Goal: Task Accomplishment & Management: Complete application form

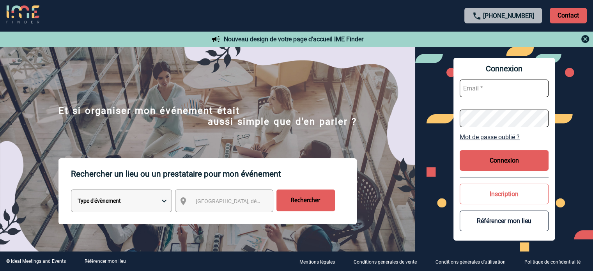
type input "[EMAIL_ADDRESS][DOMAIN_NAME]"
click at [490, 169] on button "Connexion" at bounding box center [504, 160] width 89 height 21
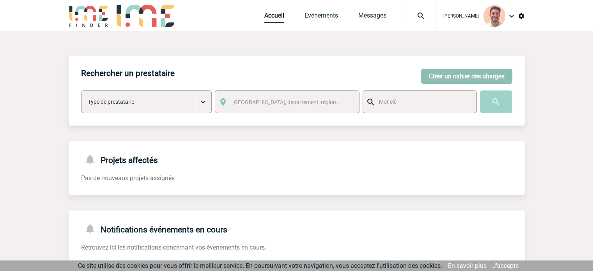
click at [473, 75] on button "Créer un cahier des charges" at bounding box center [466, 76] width 91 height 15
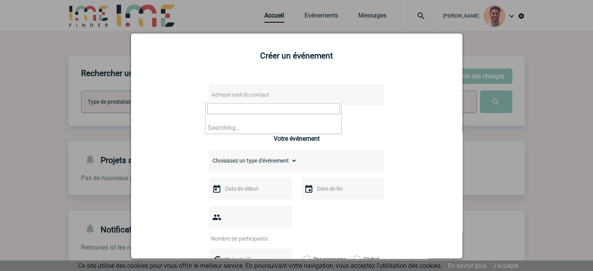
click at [260, 90] on span "Adresse mail du contact" at bounding box center [276, 94] width 137 height 11
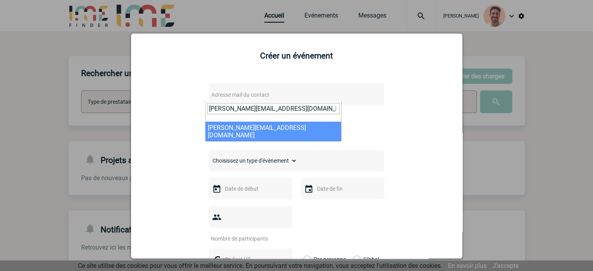
type input "cedric.guenault@capgemini.com"
select select "132570"
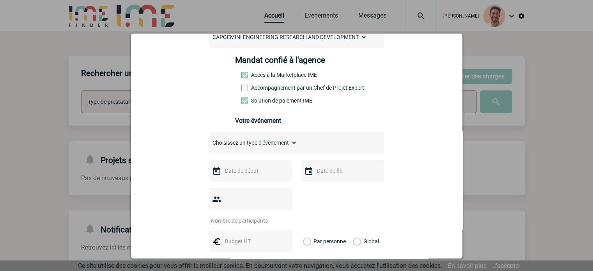
scroll to position [117, 0]
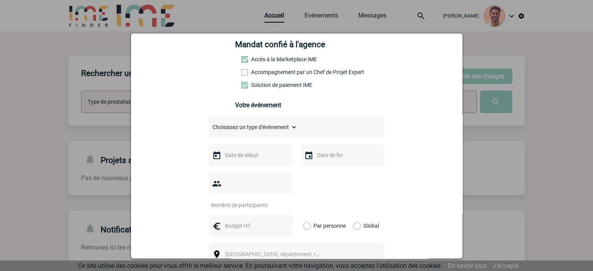
click at [242, 127] on select "Choisissez un type d'évènement Séminaire avec nuitée Séminaire sans nuitée Repa…" at bounding box center [253, 127] width 88 height 11
click at [209, 124] on select "Choisissez un type d'évènement Séminaire avec nuitée Séminaire sans nuitée Repa…" at bounding box center [253, 127] width 88 height 11
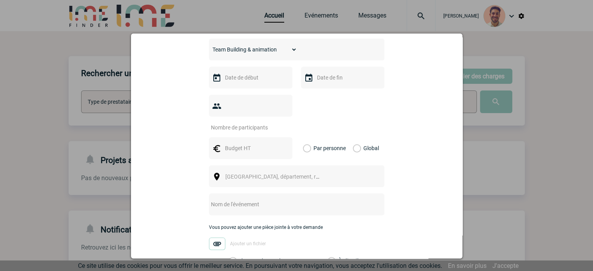
scroll to position [195, 0]
click at [253, 52] on select "Choisissez un type d'évènement Séminaire avec nuitée Séminaire sans nuitée Repa…" at bounding box center [253, 49] width 88 height 11
select select "3"
click at [209, 46] on select "Choisissez un type d'évènement Séminaire avec nuitée Séminaire sans nuitée Repa…" at bounding box center [253, 49] width 88 height 11
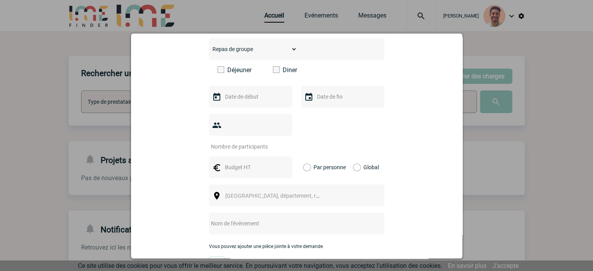
click at [276, 71] on label "Diner" at bounding box center [295, 69] width 45 height 7
click at [0, 0] on input "Diner" at bounding box center [0, 0] width 0 height 0
click at [256, 100] on input "text" at bounding box center [250, 97] width 54 height 10
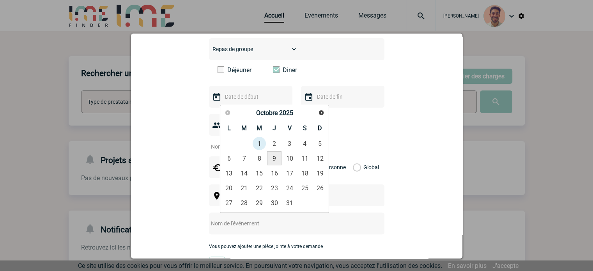
click at [270, 160] on link "9" at bounding box center [274, 158] width 14 height 14
type input "09-10-2025"
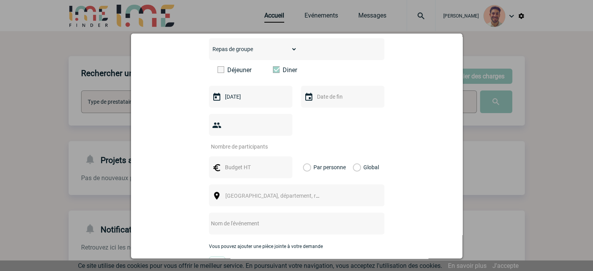
click at [252, 134] on div at bounding box center [250, 125] width 83 height 22
click at [251, 142] on input "number" at bounding box center [245, 147] width 73 height 10
type input "11"
click at [361, 126] on div "11" at bounding box center [297, 132] width 176 height 36
click at [237, 162] on input "text" at bounding box center [250, 167] width 54 height 10
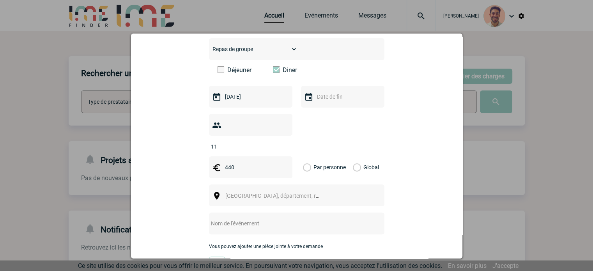
type input "440"
click at [356, 156] on div "Global" at bounding box center [365, 167] width 26 height 22
click at [353, 157] on label "Global" at bounding box center [355, 167] width 5 height 22
click at [0, 0] on input "Global" at bounding box center [0, 0] width 0 height 0
click at [280, 193] on span "[GEOGRAPHIC_DATA], département, région..." at bounding box center [280, 196] width 108 height 6
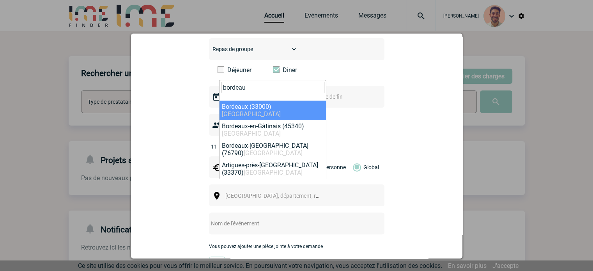
type input "bordeau"
select select "24433"
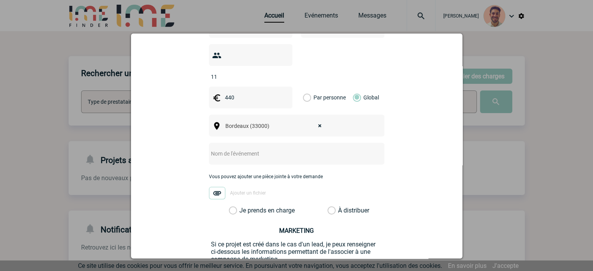
scroll to position [273, 0]
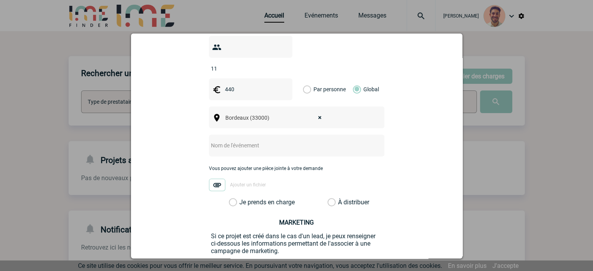
click at [286, 140] on input "text" at bounding box center [286, 145] width 155 height 10
paste input "Afterwork jeudi 9 octobre"
type input "Afterwork jeudi 9 octobre"
click at [230, 199] on label "Je prends en charge" at bounding box center [235, 203] width 13 height 8
click at [0, 0] on input "Je prends en charge" at bounding box center [0, 0] width 0 height 0
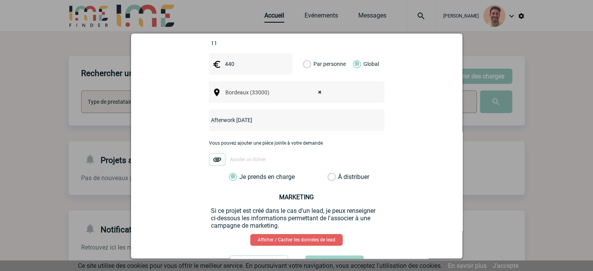
scroll to position [323, 0]
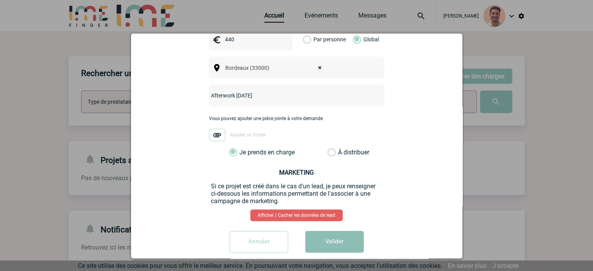
click at [329, 231] on button "Valider" at bounding box center [335, 242] width 59 height 22
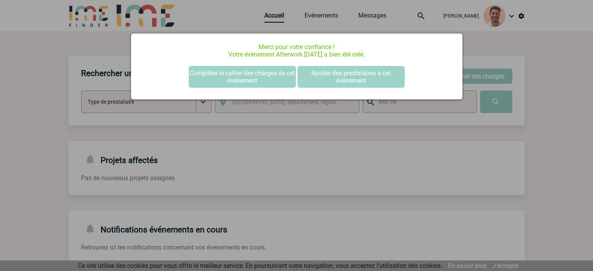
scroll to position [0, 0]
click at [548, 76] on div at bounding box center [296, 135] width 593 height 271
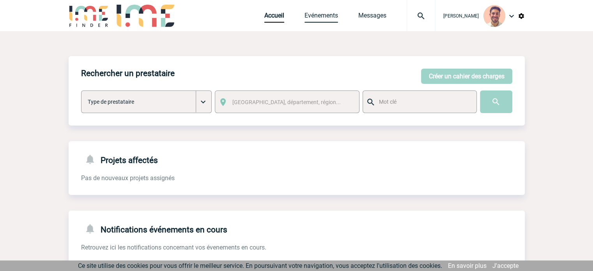
click at [311, 17] on link "Evénements" at bounding box center [322, 17] width 34 height 11
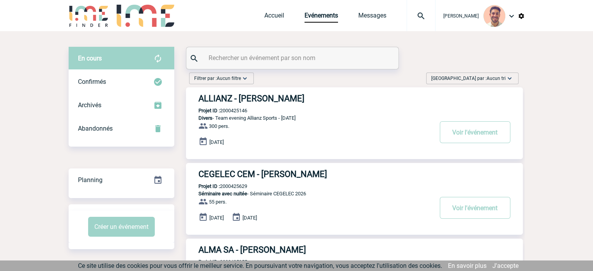
click at [236, 68] on div at bounding box center [293, 58] width 212 height 22
click at [240, 55] on input "text" at bounding box center [294, 57] width 174 height 11
paste input "2000425824"
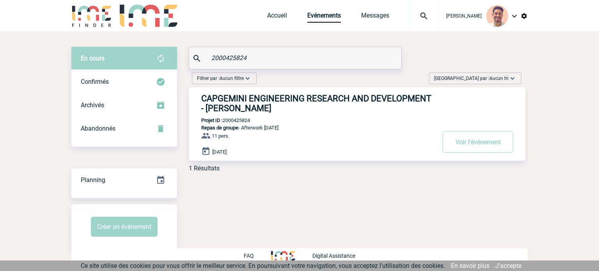
type input "2000425824"
click at [265, 103] on h3 "CAPGEMINI ENGINEERING RESEARCH AND DEVELOPMENT - Cedric GUENAULT" at bounding box center [318, 104] width 234 height 20
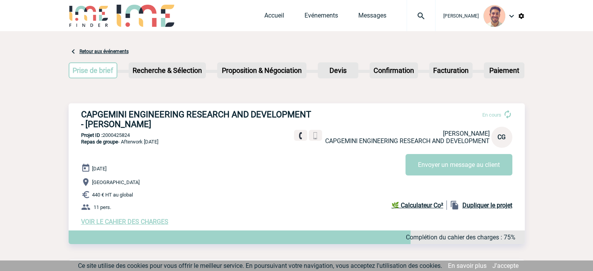
drag, startPoint x: 140, startPoint y: 127, endPoint x: 73, endPoint y: 116, distance: 67.3
click at [73, 116] on div "CAPGEMINI ENGINEERING RESEARCH AND DEVELOPMENT - Cedric GUENAULT En cours Cedri…" at bounding box center [297, 167] width 457 height 128
copy h3 "CAPGEMINI ENGINEERING RESEARCH AND DEVELOPMENT - Cedric GUENAULT"
drag, startPoint x: 135, startPoint y: 136, endPoint x: 105, endPoint y: 139, distance: 30.1
click at [105, 138] on p "Projet ID : 2000425824" at bounding box center [297, 135] width 457 height 6
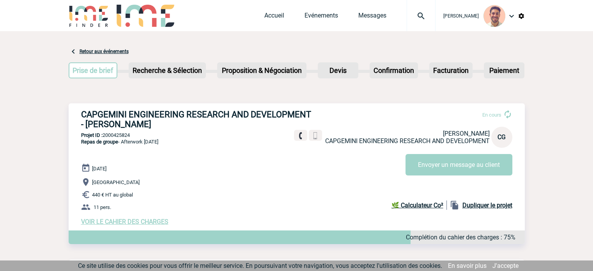
copy p "2000425824"
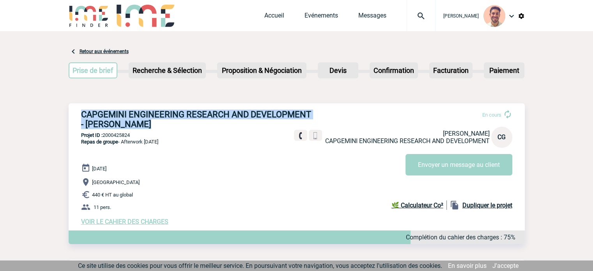
drag, startPoint x: 82, startPoint y: 114, endPoint x: 303, endPoint y: 113, distance: 220.8
click at [303, 113] on div "CAPGEMINI ENGINEERING RESEARCH AND DEVELOPMENT - Cedric GUENAULT En cours Cedri…" at bounding box center [297, 167] width 457 height 128
drag, startPoint x: 294, startPoint y: 119, endPoint x: 300, endPoint y: 116, distance: 6.5
click at [295, 119] on div "En cours Cedric GUENAULT CAPGEMINI ENGINEERING RESEARCH AND DEVELOPMENT CG Envo…" at bounding box center [406, 139] width 225 height 72
click at [310, 117] on div "En cours Cedric GUENAULT CAPGEMINI ENGINEERING RESEARCH AND DEVELOPMENT CG Envo…" at bounding box center [406, 139] width 225 height 72
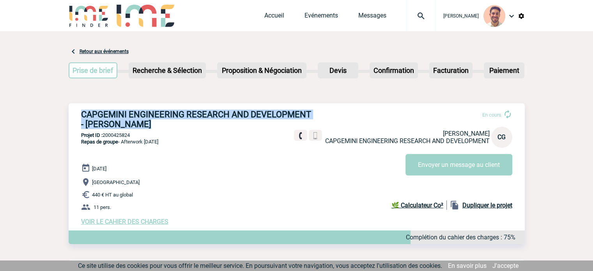
drag, startPoint x: 307, startPoint y: 115, endPoint x: 79, endPoint y: 115, distance: 228.6
click at [79, 115] on div "CAPGEMINI ENGINEERING RESEARCH AND DEVELOPMENT - Cedric GUENAULT En cours Cedri…" at bounding box center [297, 167] width 457 height 128
copy div "CAPGEMINI ENGINEERING RESEARCH AND DEVELOPMENT - Cedric GUENAULT"
drag, startPoint x: 134, startPoint y: 135, endPoint x: 104, endPoint y: 133, distance: 29.7
click at [104, 133] on p "Projet ID : 2000425824" at bounding box center [297, 135] width 457 height 6
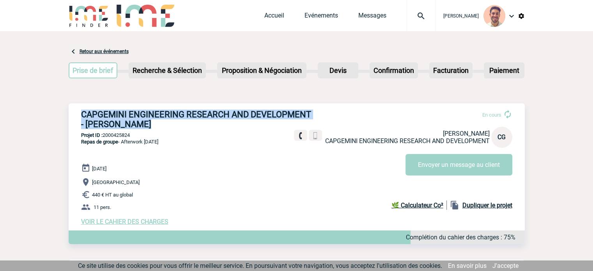
copy p "2000425824"
